Goal: Find contact information: Find contact information

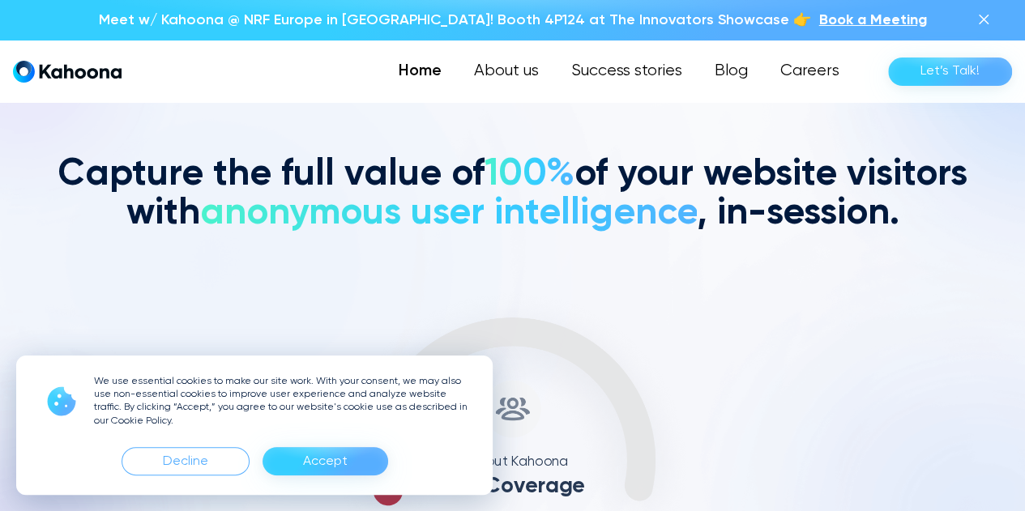
scroll to position [454, 0]
click at [310, 471] on div "Accept" at bounding box center [325, 462] width 45 height 26
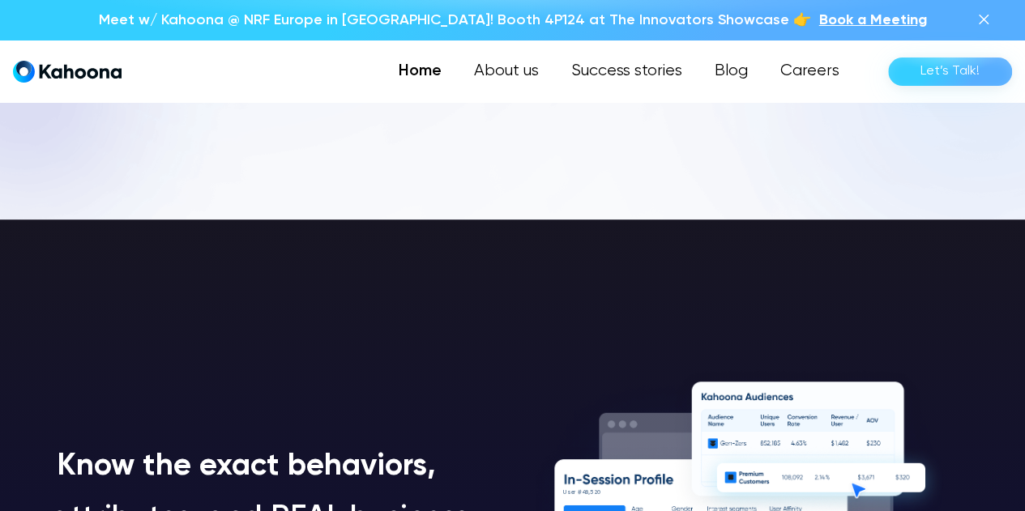
scroll to position [890, 0]
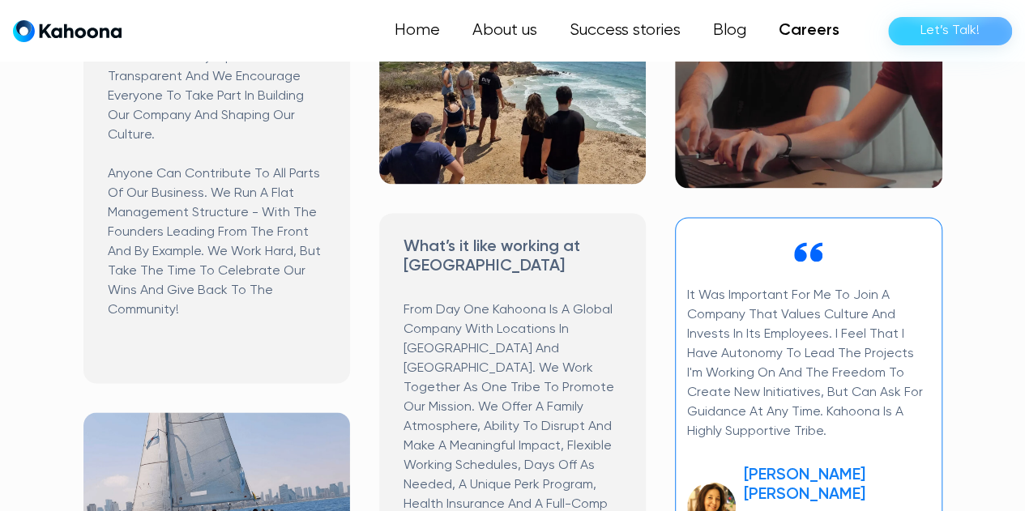
scroll to position [972, 0]
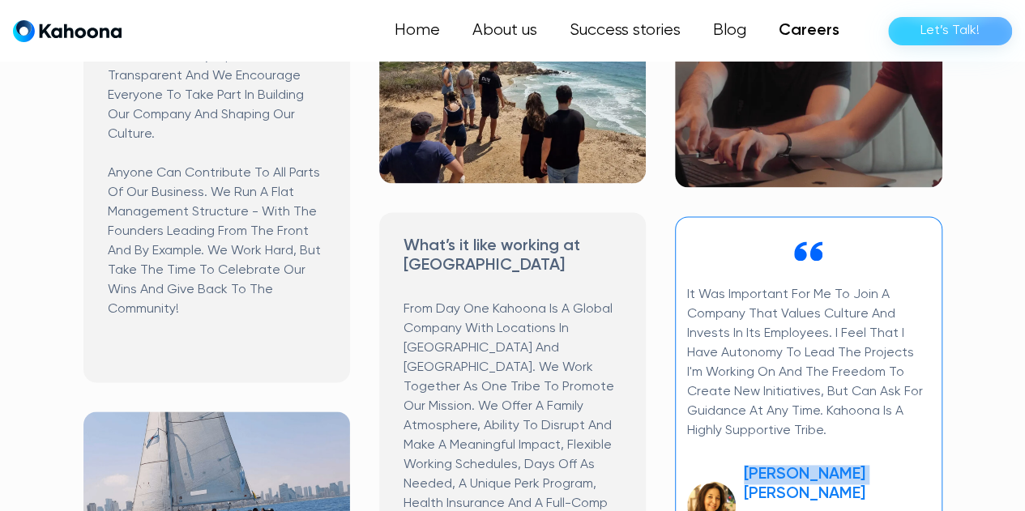
drag, startPoint x: 739, startPoint y: 395, endPoint x: 868, endPoint y: 387, distance: 129.9
click at [868, 465] on div "Maty Wolf Levy Head Of Operations, HR & Staff" at bounding box center [808, 505] width 242 height 81
copy h3 "Maty Wolf Levy"
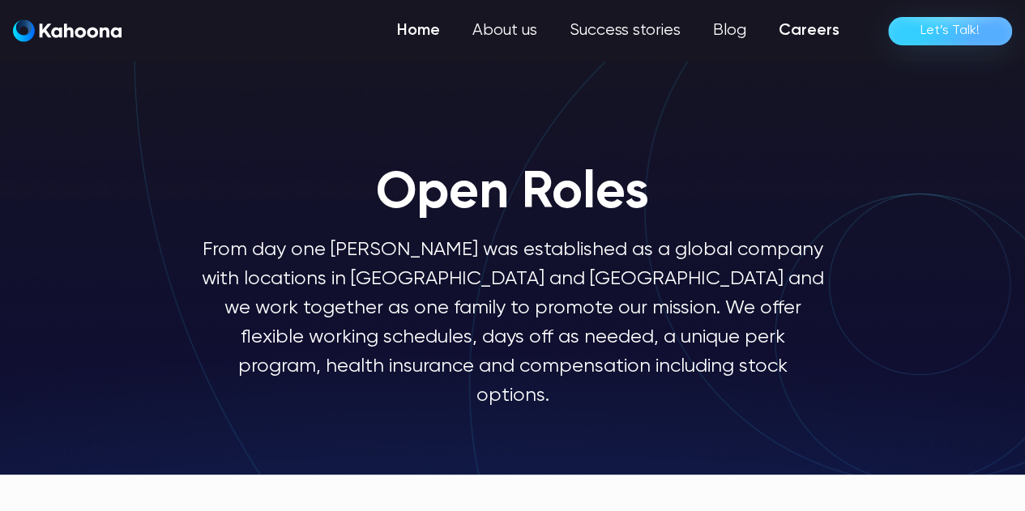
scroll to position [0, 0]
click at [433, 19] on link "Home" at bounding box center [418, 31] width 75 height 32
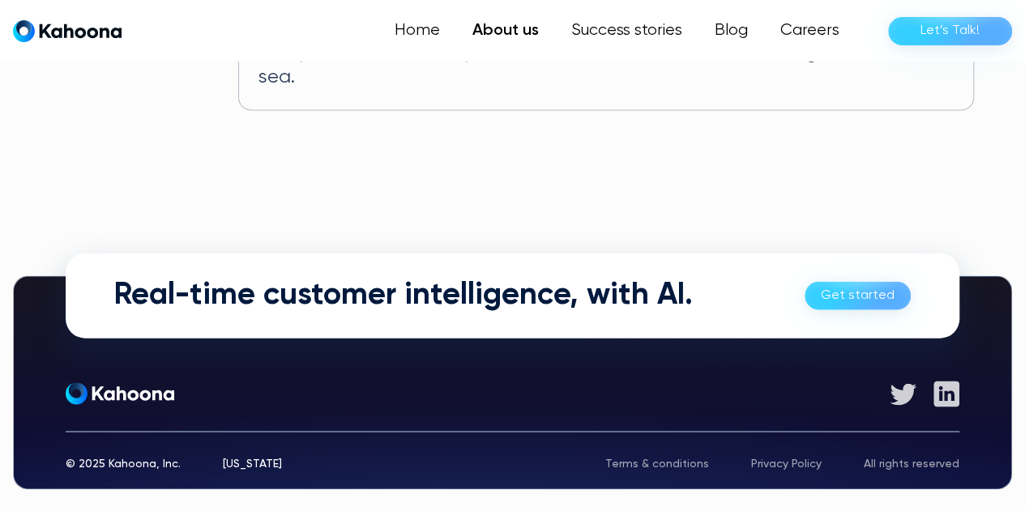
scroll to position [1156, 0]
